Goal: Information Seeking & Learning: Learn about a topic

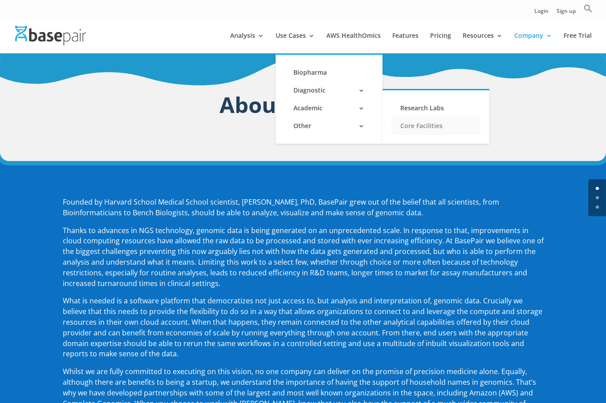
click at [420, 125] on link "Core Facilities" at bounding box center [435, 126] width 89 height 18
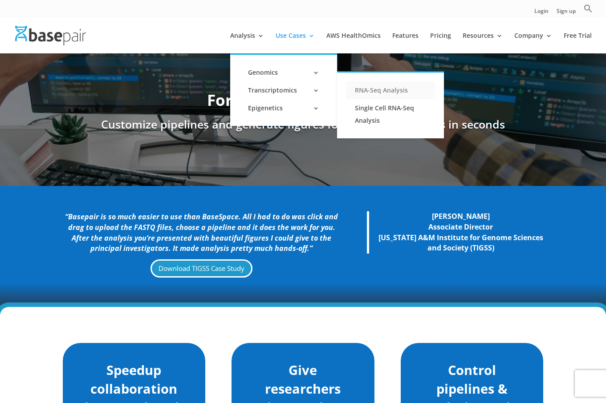
click at [403, 93] on link "RNA-Seq Analysis" at bounding box center [390, 90] width 89 height 18
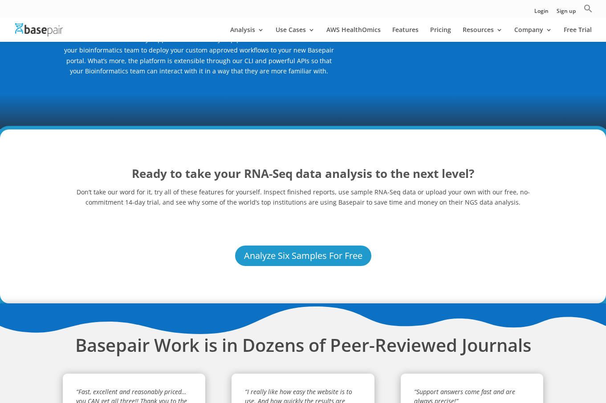
scroll to position [2388, 0]
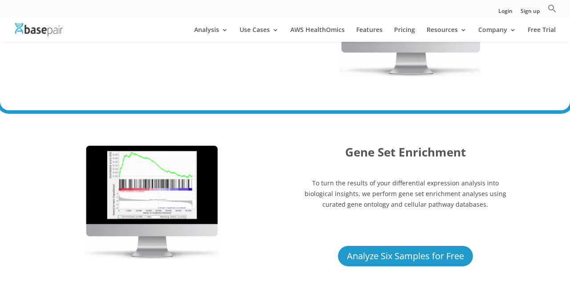
scroll to position [2388, 0]
